Goal: Find specific page/section

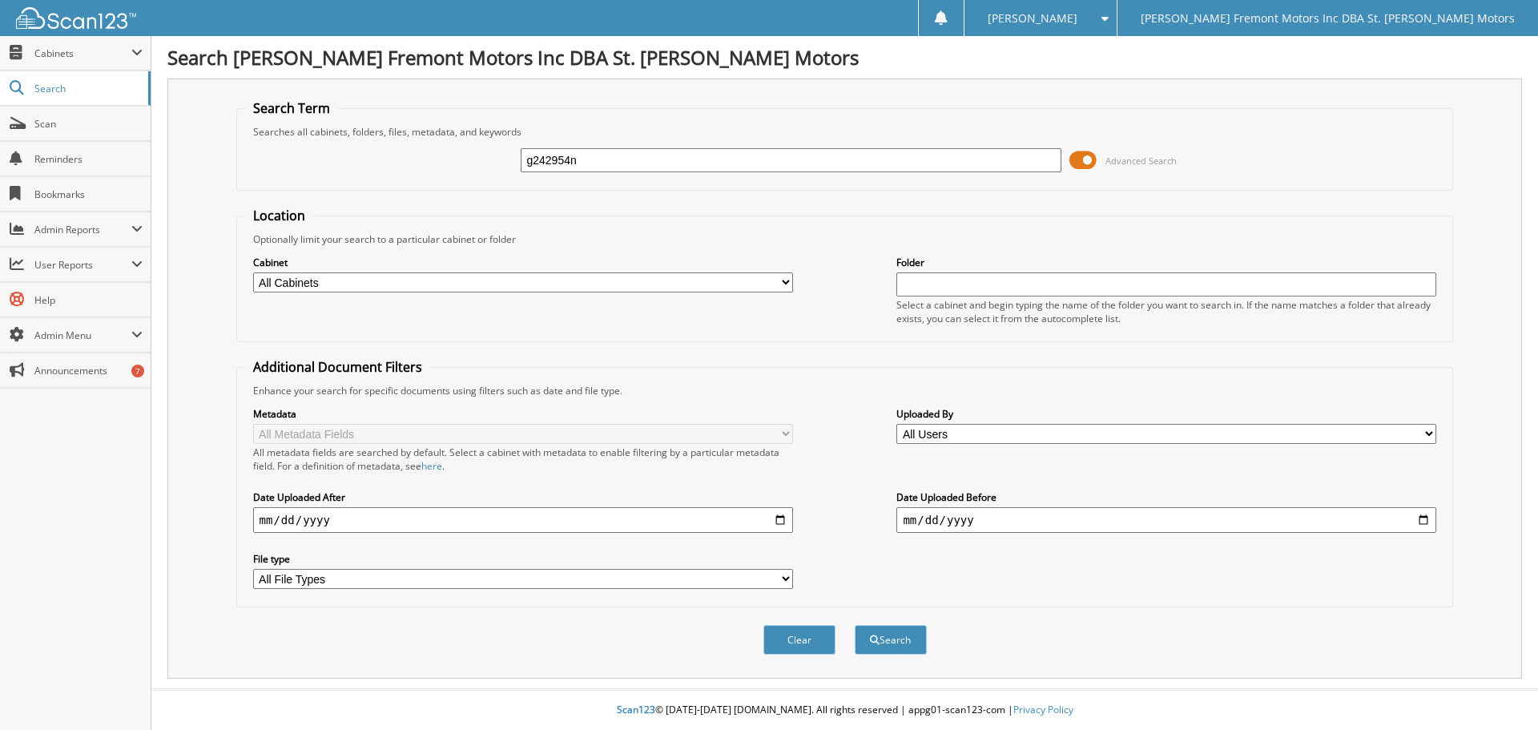
type input "g242954n"
click at [855, 625] on button "Search" at bounding box center [891, 640] width 72 height 30
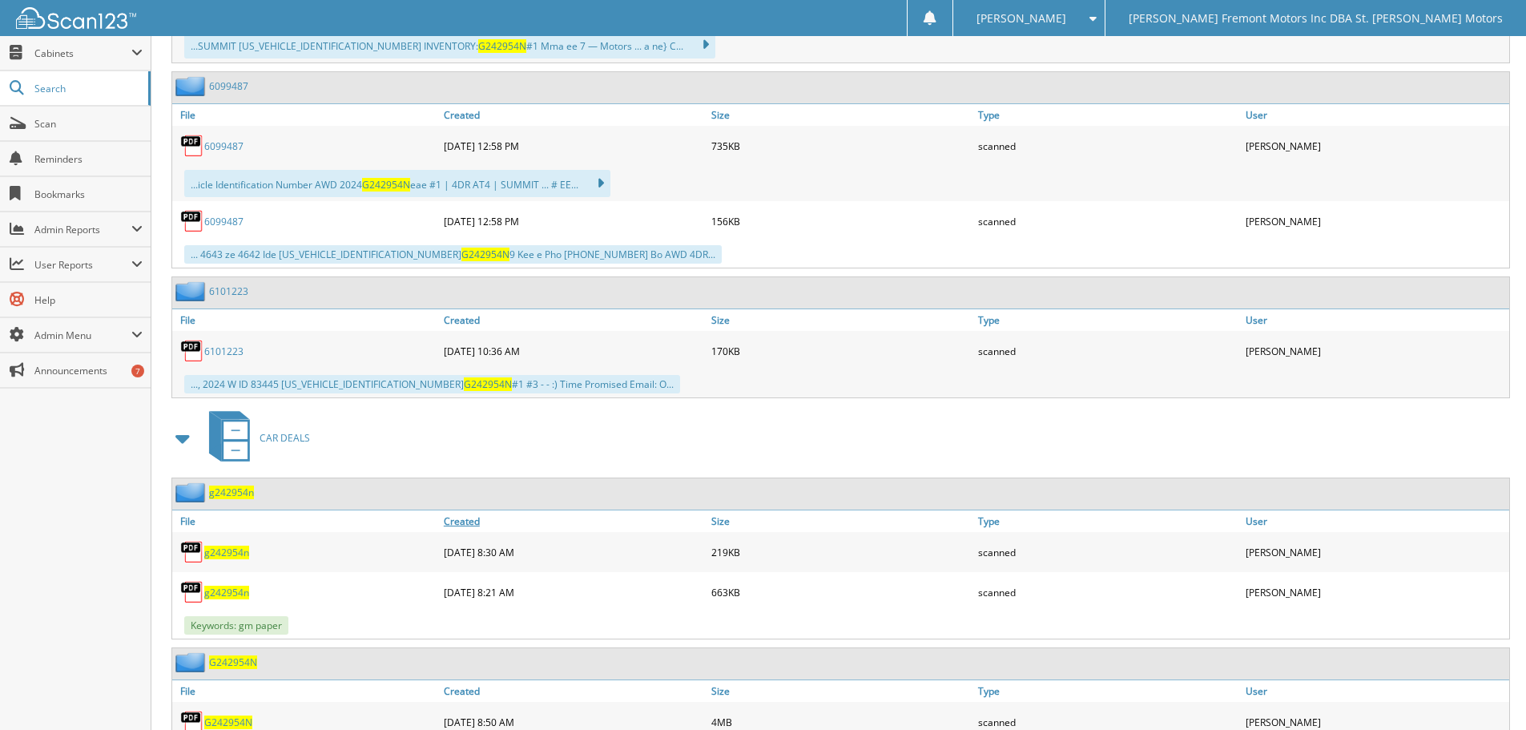
scroll to position [943, 0]
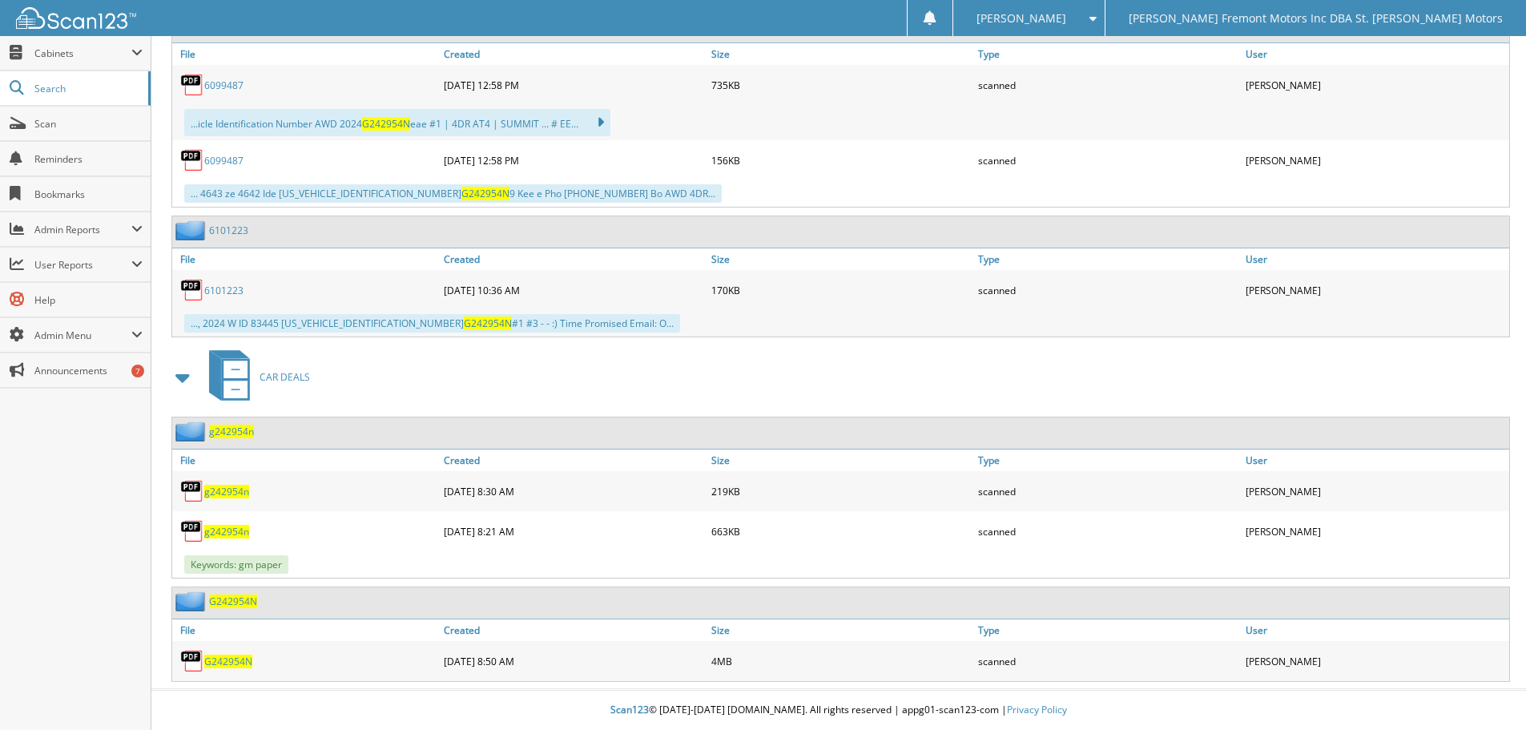
click at [243, 661] on span "G242954N" at bounding box center [228, 662] width 48 height 14
click at [233, 533] on span "g242954n" at bounding box center [226, 532] width 45 height 14
click at [226, 496] on span "g242954n" at bounding box center [226, 492] width 45 height 14
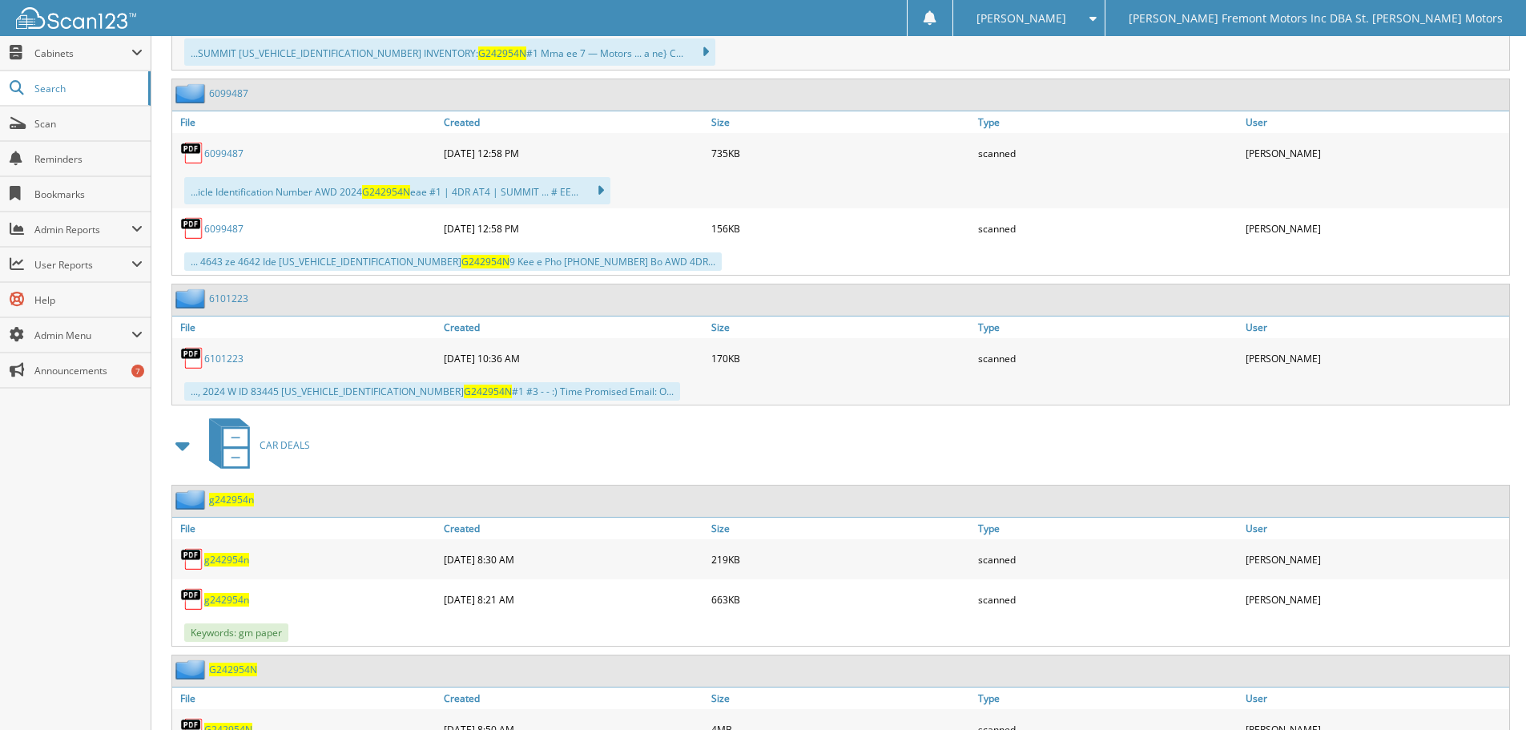
scroll to position [783, 0]
